Goal: Obtain resource: Obtain resource

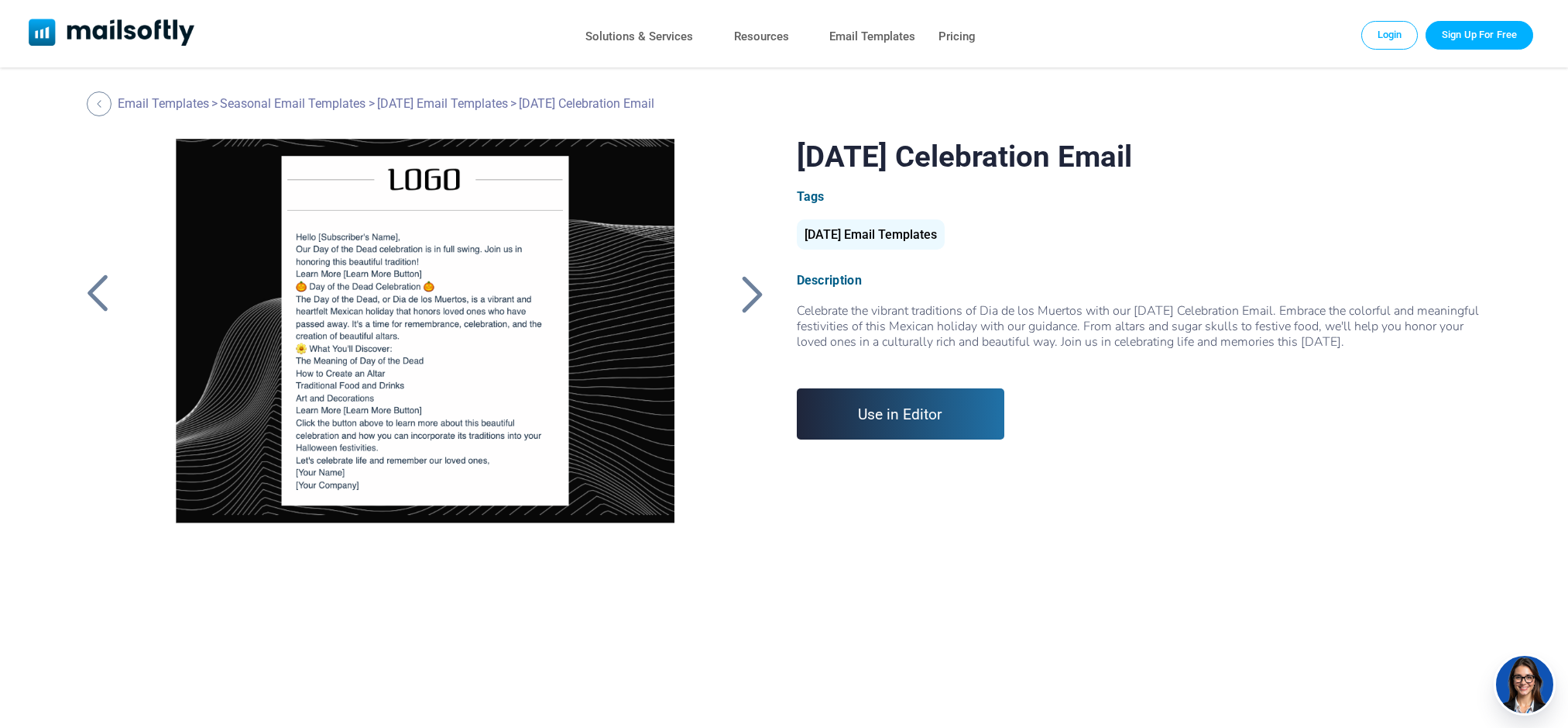
drag, startPoint x: 1452, startPoint y: 343, endPoint x: 787, endPoint y: 309, distance: 665.9
click at [787, 309] on div "Day of the Dead Celebration Email Tags Halloween Email Templates Description" at bounding box center [784, 332] width 1412 height 387
drag, startPoint x: 418, startPoint y: 371, endPoint x: 360, endPoint y: 390, distance: 61.0
click at [360, 390] on div at bounding box center [425, 332] width 555 height 387
click at [750, 301] on div at bounding box center [753, 293] width 39 height 40
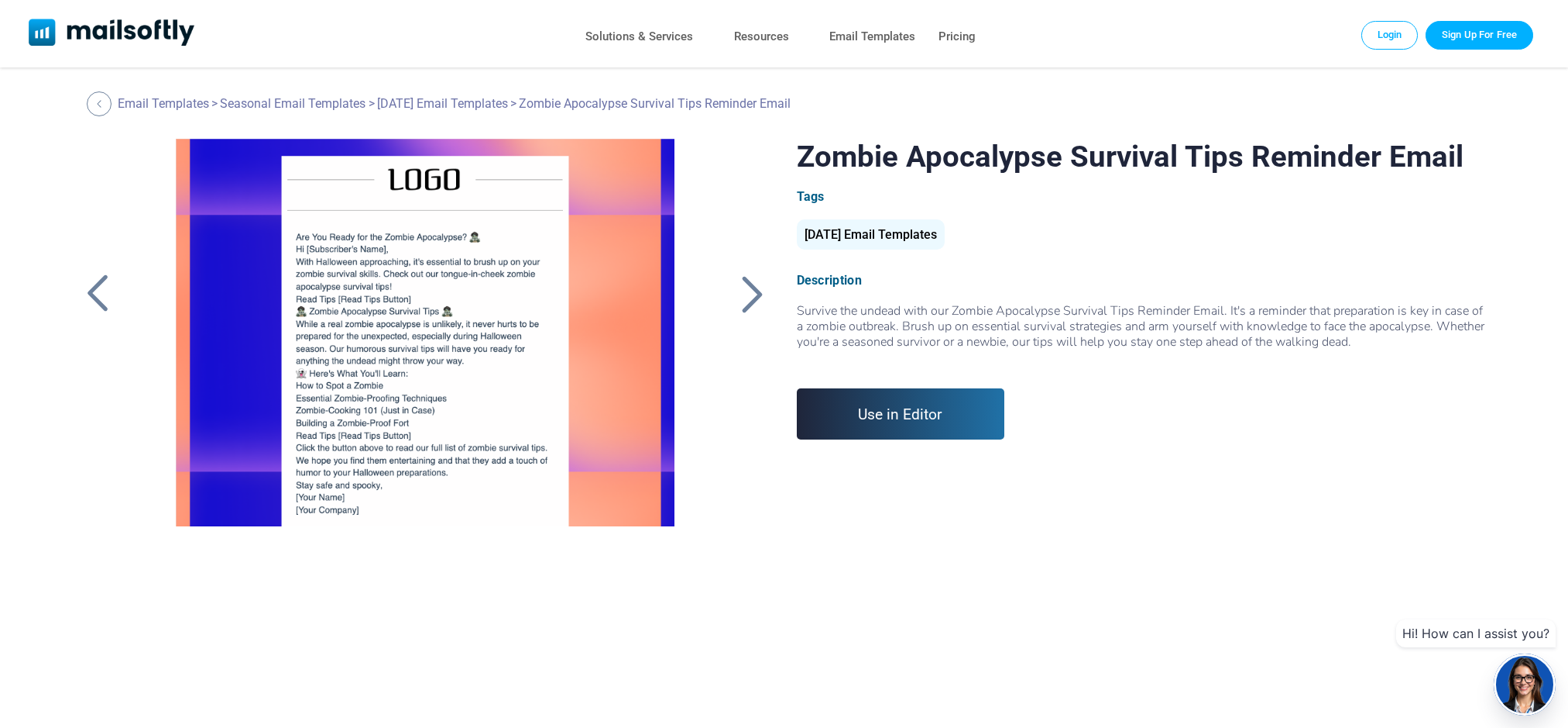
click at [94, 290] on div at bounding box center [98, 293] width 39 height 40
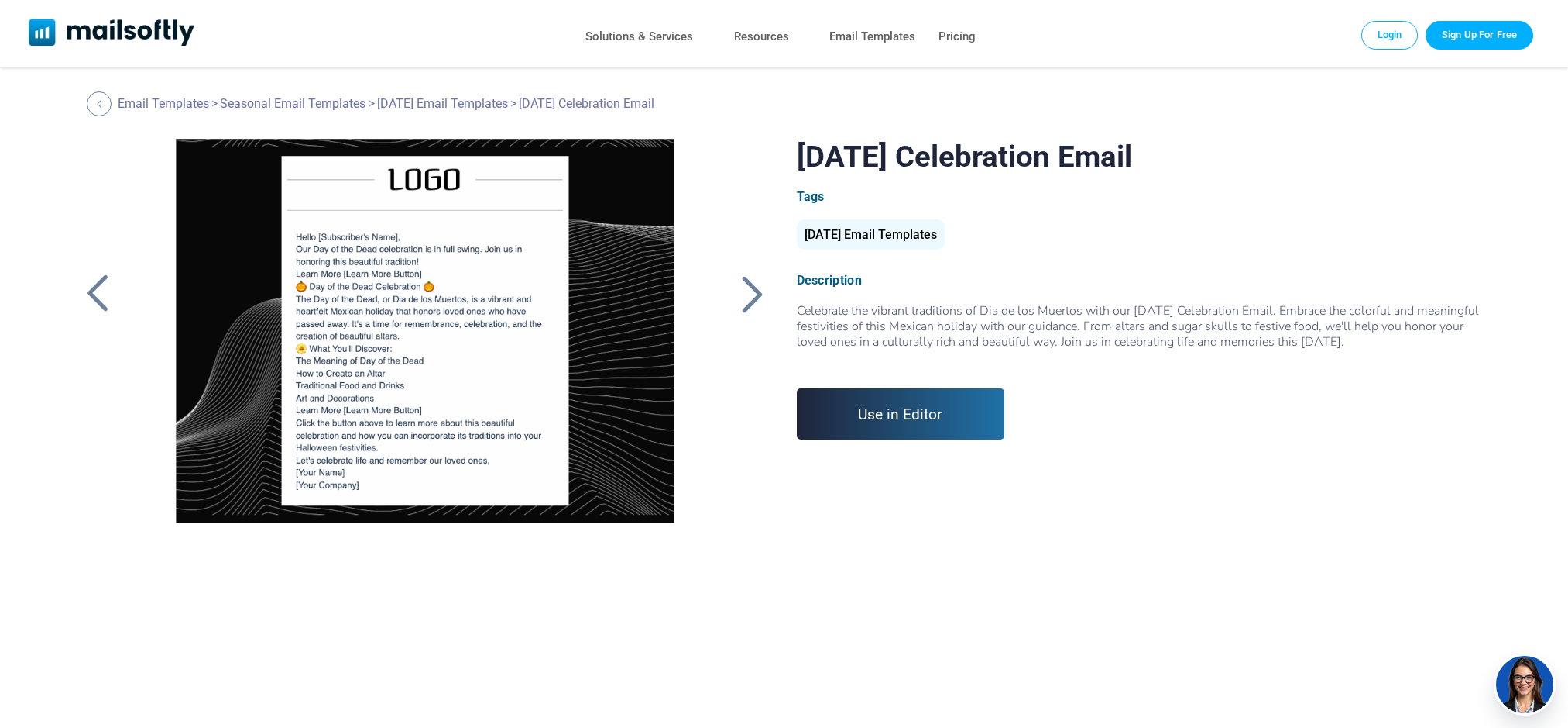
click at [94, 290] on div at bounding box center [98, 293] width 39 height 40
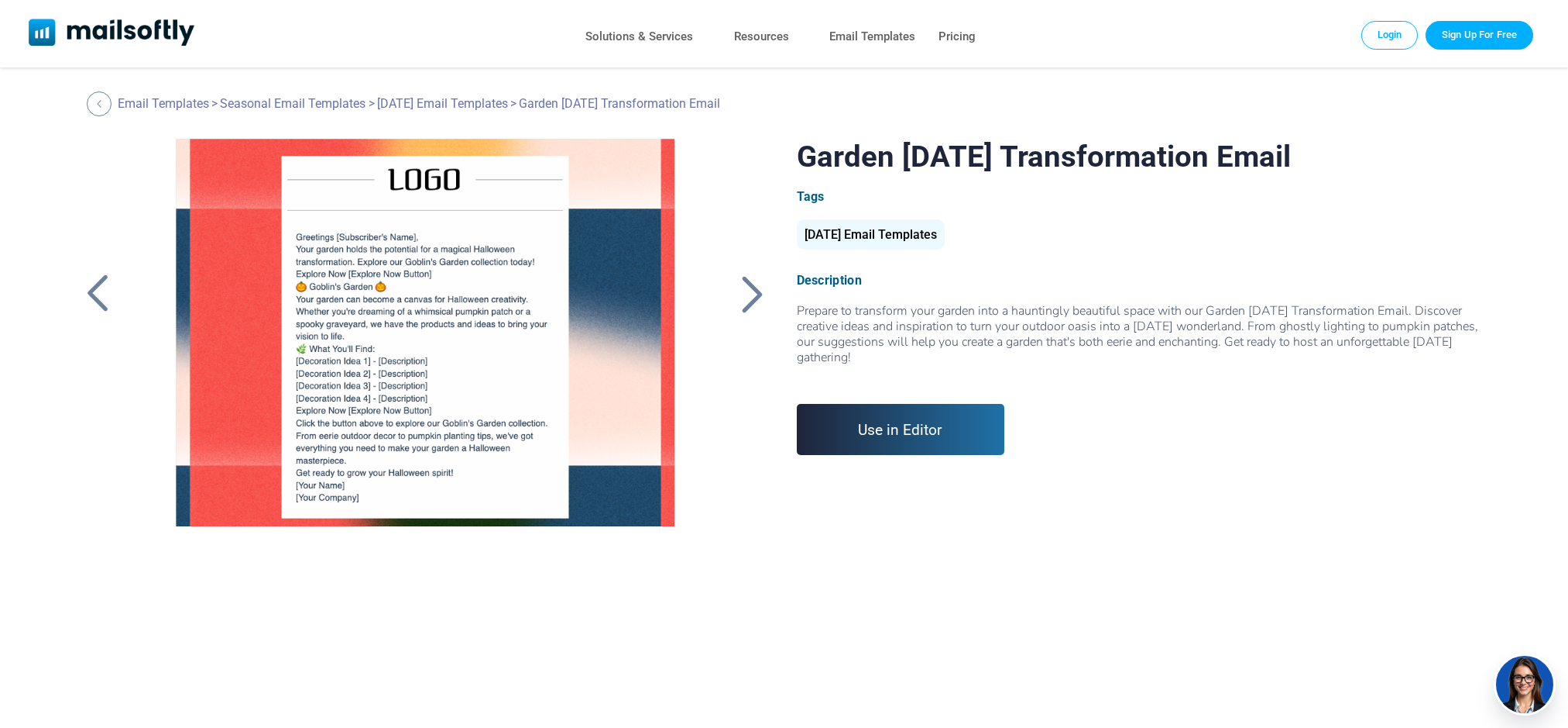
click at [750, 289] on div at bounding box center [753, 293] width 39 height 40
